Goal: Task Accomplishment & Management: Manage account settings

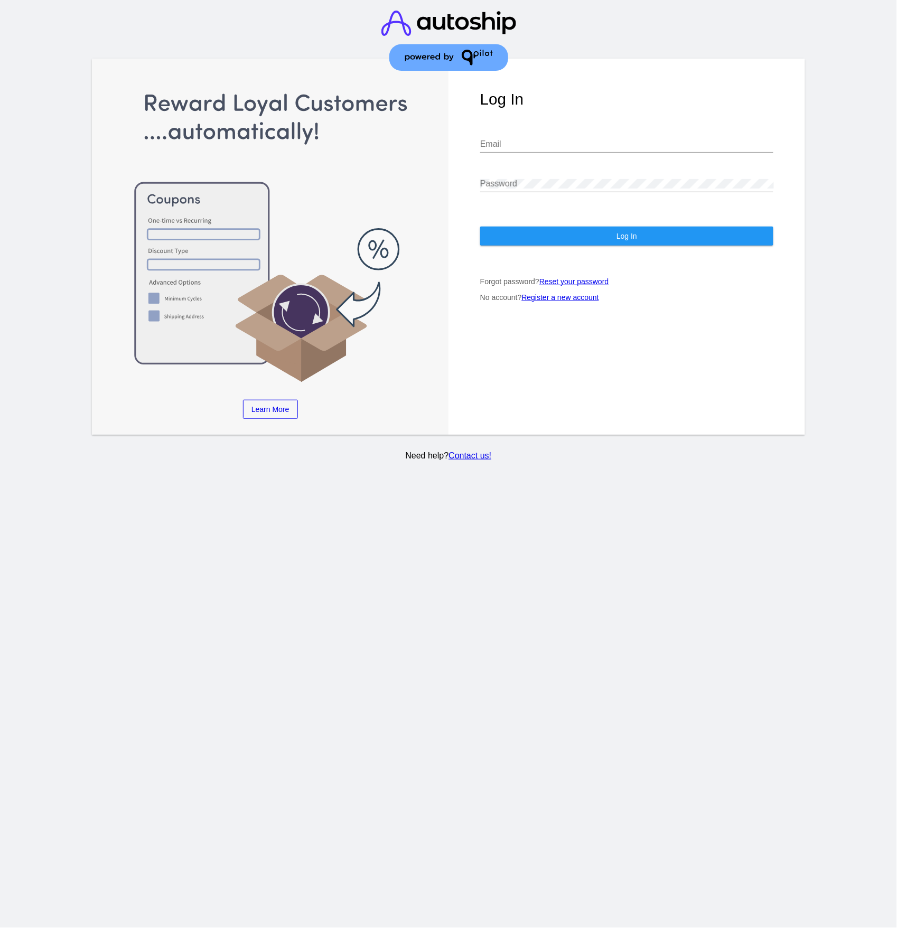
type input "[PERSON_NAME][EMAIL_ADDRESS][PERSON_NAME][DOMAIN_NAME]"
click at [606, 234] on button "Log In" at bounding box center [626, 236] width 293 height 19
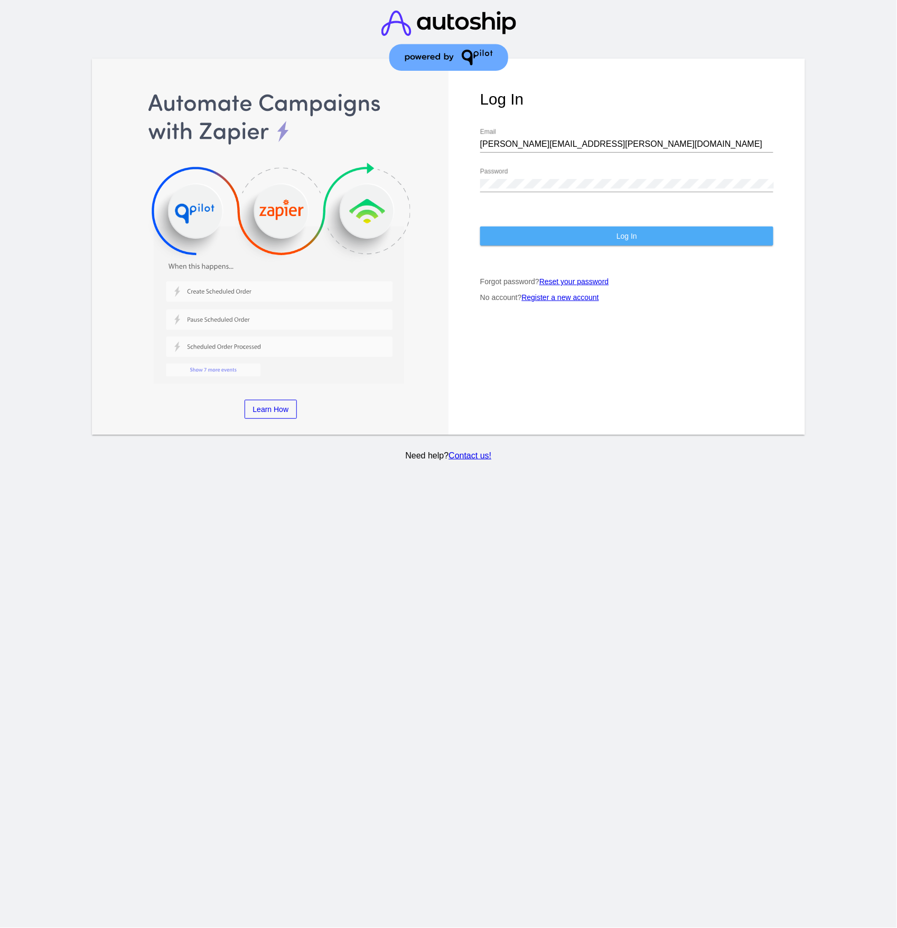
click at [640, 239] on button "Log In" at bounding box center [626, 236] width 293 height 19
click at [588, 175] on div "Password" at bounding box center [626, 180] width 293 height 24
click at [588, 178] on div "Password" at bounding box center [626, 180] width 293 height 24
click at [607, 234] on button "Log In" at bounding box center [626, 236] width 293 height 19
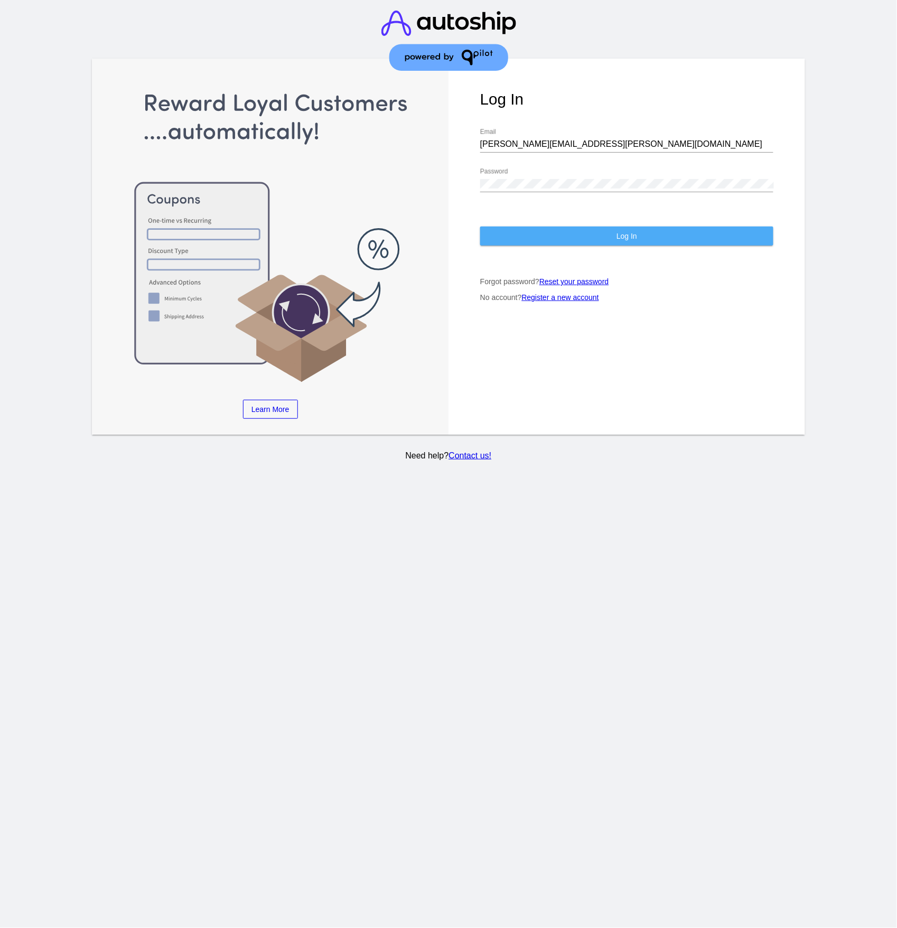
click at [677, 243] on button "Log In" at bounding box center [626, 236] width 293 height 19
click at [677, 243] on section "Learn More Learn How Learn More Learn How Learn More Learn How ‹ › Log In [PERS…" at bounding box center [448, 247] width 713 height 376
click at [677, 243] on button "Log In" at bounding box center [626, 236] width 293 height 19
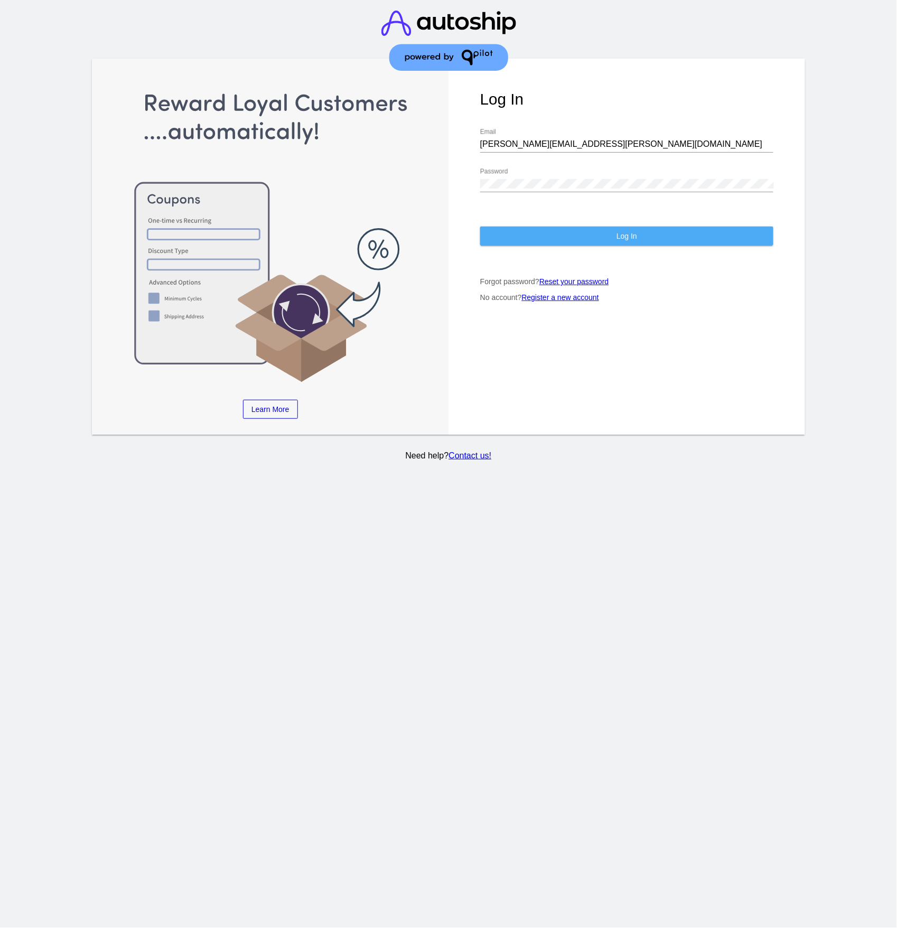
click at [677, 243] on button "Log In" at bounding box center [626, 236] width 293 height 19
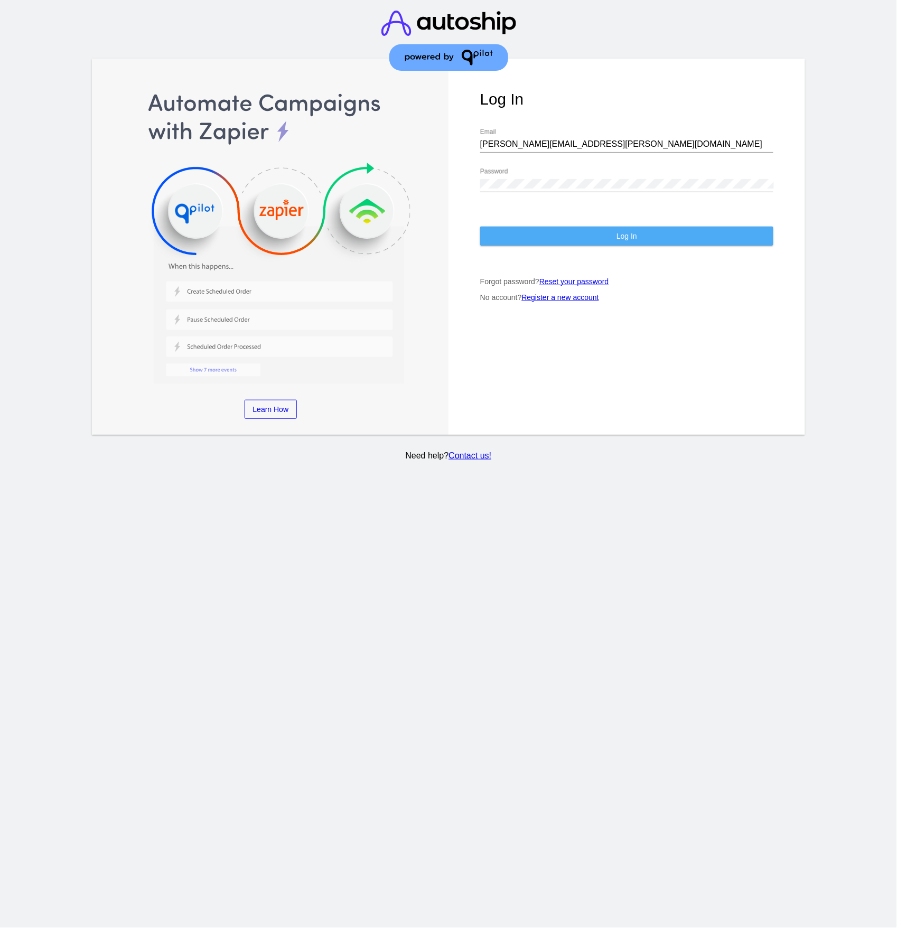
click at [677, 243] on button "Log In" at bounding box center [626, 236] width 293 height 19
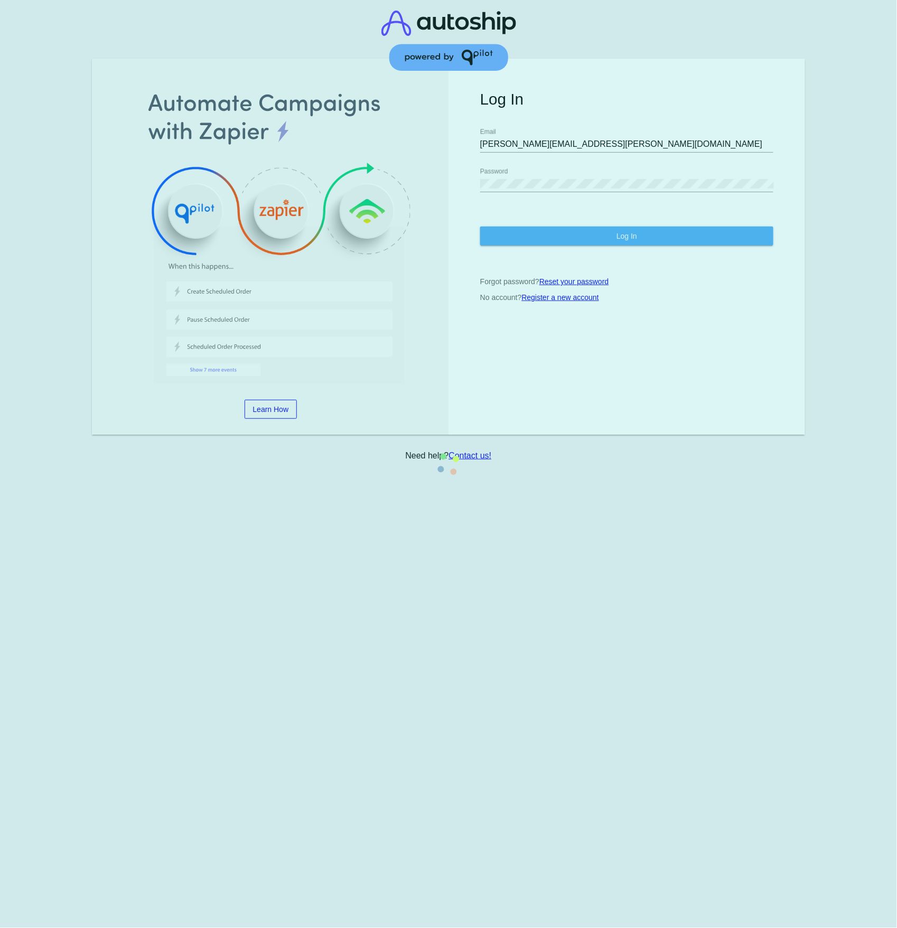
click at [677, 243] on button "Log In" at bounding box center [626, 236] width 293 height 19
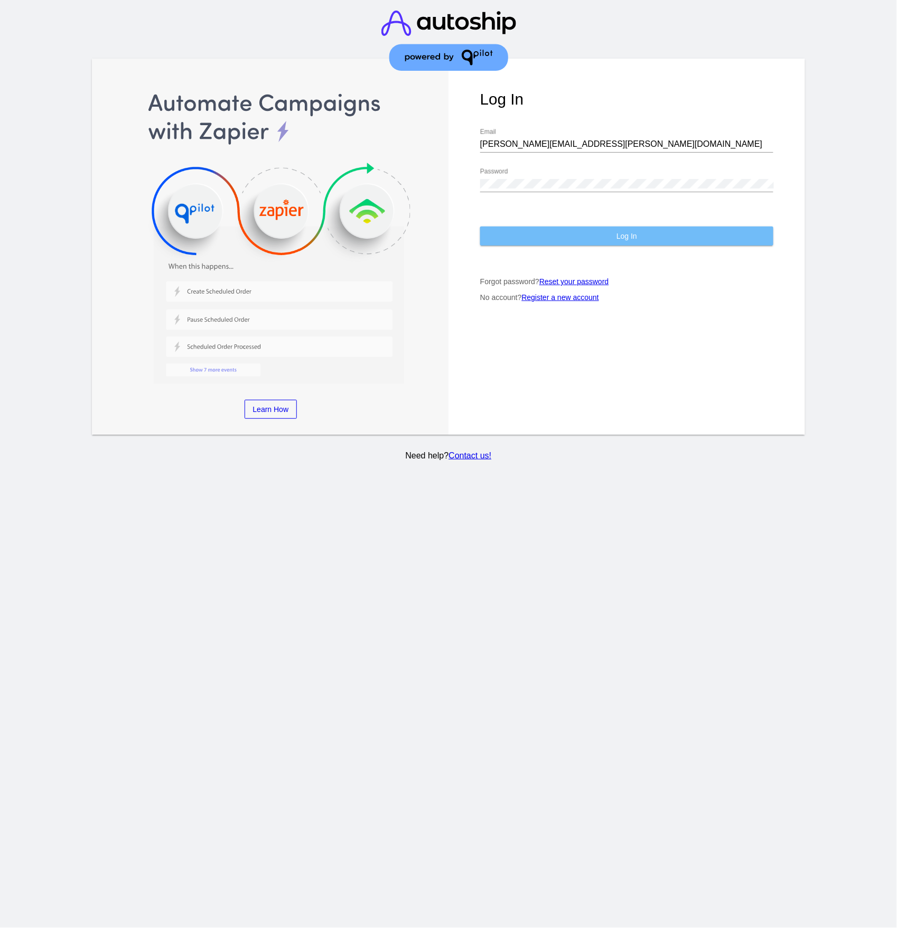
click at [677, 243] on button "Log In" at bounding box center [626, 236] width 293 height 19
click at [677, 243] on section "Learn More Learn How Learn More Learn How Learn More Learn How ‹ › Log In [PERS…" at bounding box center [448, 247] width 713 height 376
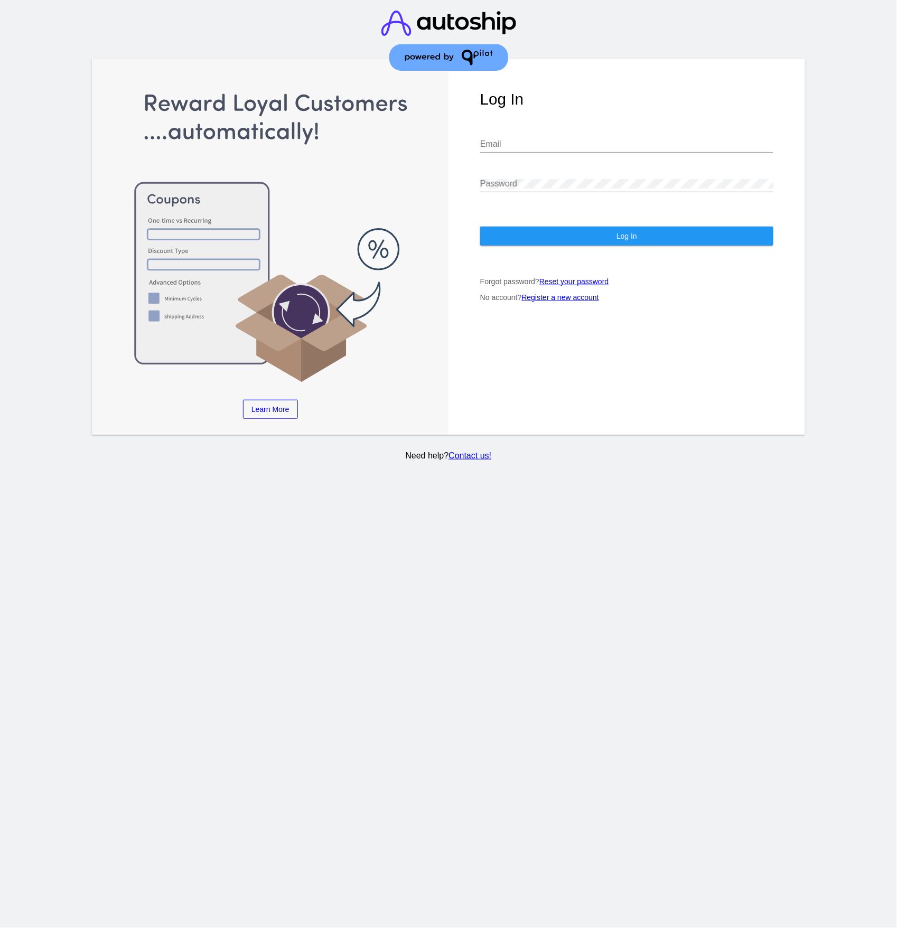
type input "[PERSON_NAME][EMAIL_ADDRESS][PERSON_NAME][DOMAIN_NAME]"
click at [573, 227] on div "Log In raymond.trang@upexi.com Email Password Log In Forgot password? Reset you…" at bounding box center [626, 247] width 356 height 376
click at [573, 238] on button "Log In" at bounding box center [626, 236] width 293 height 19
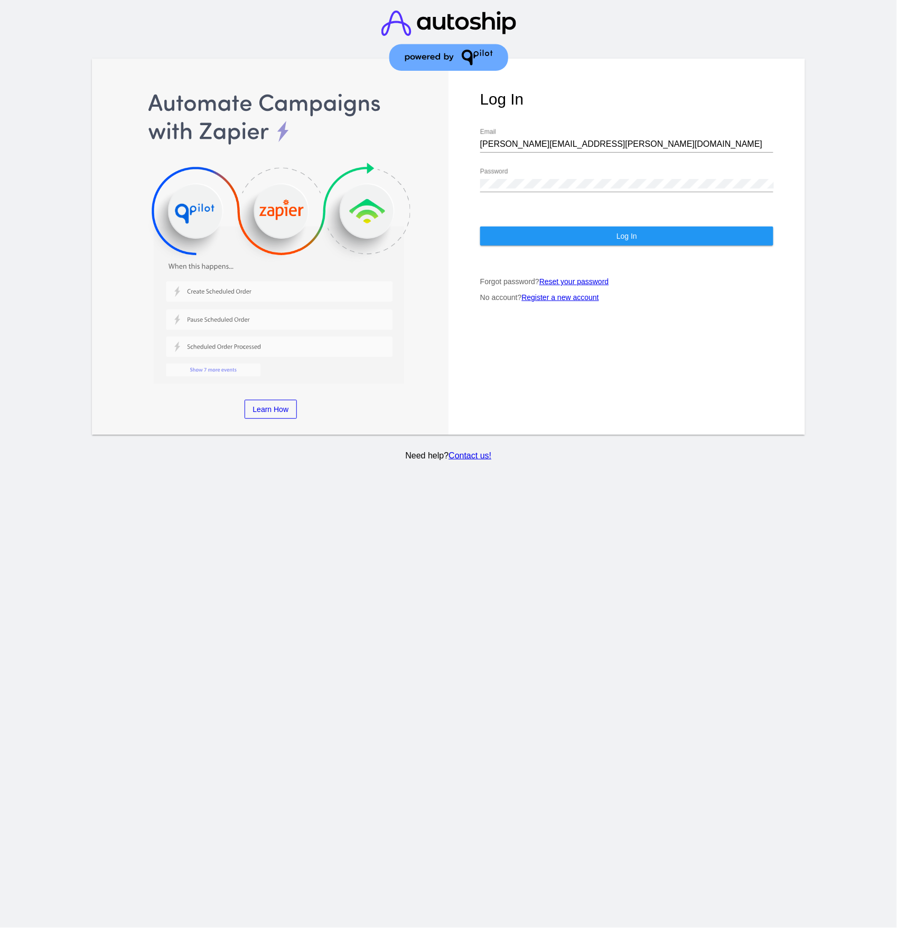
click at [580, 240] on button "Log In" at bounding box center [626, 236] width 293 height 19
